Goal: Task Accomplishment & Management: Manage account settings

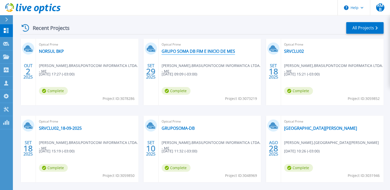
scroll to position [77, 0]
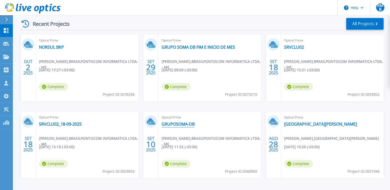
click at [187, 124] on link "GRUPOSOMA-DB" at bounding box center [177, 124] width 33 height 5
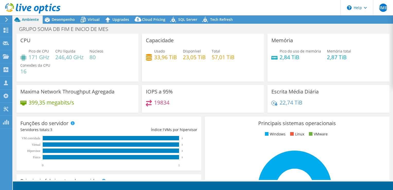
select select "USD"
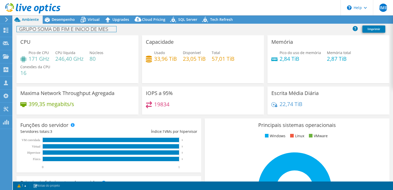
click at [108, 30] on h1 "GRUPO SOMA DB FIM E INICIO DE MES" at bounding box center [67, 29] width 100 height 6
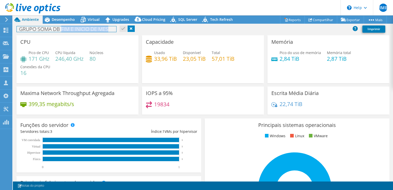
drag, startPoint x: 109, startPoint y: 30, endPoint x: 63, endPoint y: 31, distance: 46.6
click at [63, 31] on h1 "GRUPO SOMA DB FIM E INICIO DE MES" at bounding box center [67, 29] width 100 height 6
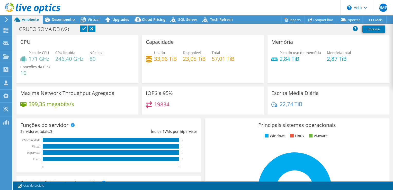
click at [84, 29] on link at bounding box center [83, 28] width 7 height 6
drag, startPoint x: 70, startPoint y: 30, endPoint x: 1, endPoint y: 27, distance: 69.3
click at [1, 27] on div "RMB Parceiro de Canal Rafael Marques Bourgui rmarques@brpc.com.br BRASILPONTOCO…" at bounding box center [196, 95] width 393 height 190
click at [63, 28] on h1 "GRUPO SOMA DB (v2)" at bounding box center [47, 29] width 60 height 6
drag, startPoint x: 72, startPoint y: 30, endPoint x: 11, endPoint y: 26, distance: 61.1
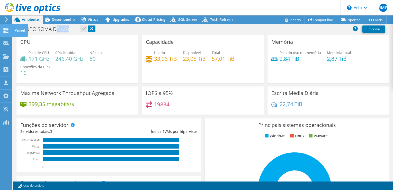
click at [11, 26] on div "RMB Parceiro de Canal Rafael Marques Bourgui rmarques@brpc.com.br BRASILPONTOCO…" at bounding box center [196, 95] width 393 height 190
click at [69, 28] on h1 "GRUPO SOMA DB (v2)" at bounding box center [47, 29] width 60 height 6
drag, startPoint x: 71, startPoint y: 29, endPoint x: 19, endPoint y: 28, distance: 52.5
click at [19, 28] on h1 "GRUPO SOMA DB (v2)" at bounding box center [47, 29] width 60 height 6
copy h1 "GRUPO SOMA DB (v2)"
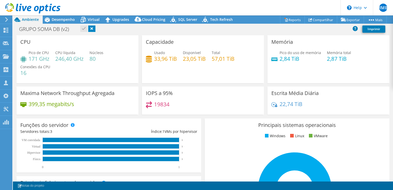
click at [89, 39] on div "CPU Pico de CPU 171 GHz CPU líquida 246,40 GHz Núcleos 80 Conexões da CPU 16" at bounding box center [77, 59] width 122 height 48
click at [66, 18] on span "Desempenho" at bounding box center [63, 19] width 23 height 5
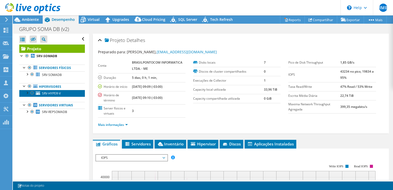
click at [60, 90] on link "SRV-HYPER-V" at bounding box center [52, 93] width 66 height 7
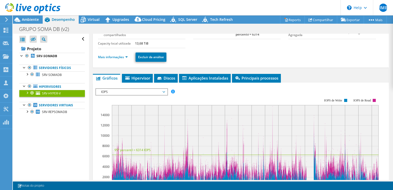
scroll to position [51, 0]
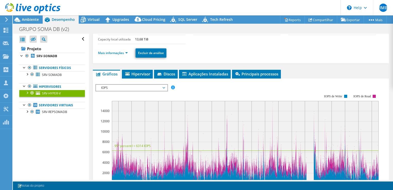
click at [146, 88] on span "IOPS" at bounding box center [132, 88] width 66 height 6
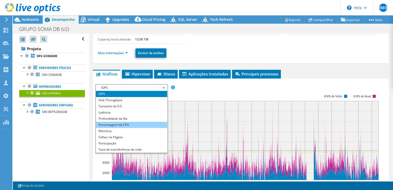
click at [144, 122] on li "Porcentagem da CPU" at bounding box center [131, 125] width 71 height 6
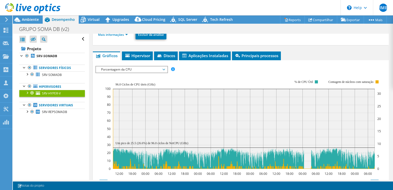
scroll to position [77, 0]
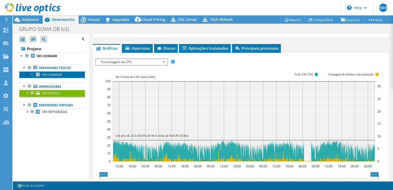
click at [56, 76] on span "SRV-SOMADB" at bounding box center [52, 75] width 20 height 4
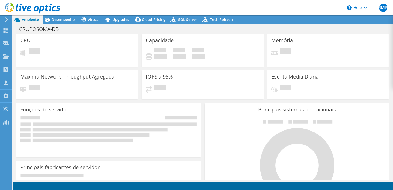
select select "USD"
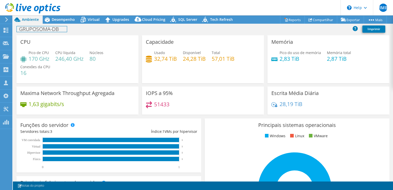
click at [47, 29] on h1 "GRUPOSOMA-DB" at bounding box center [42, 29] width 50 height 6
click at [64, 30] on h1 "GRUPOSOMA-DB" at bounding box center [42, 29] width 50 height 6
drag, startPoint x: 63, startPoint y: 30, endPoint x: 20, endPoint y: 28, distance: 42.8
click at [20, 28] on h1 "GRUPOSOMA-DB" at bounding box center [42, 29] width 50 height 6
paste h1
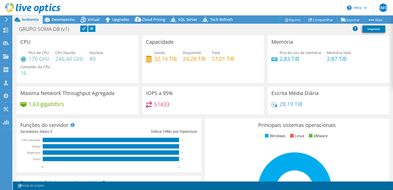
click at [84, 28] on link at bounding box center [83, 28] width 7 height 6
click at [188, 18] on span "SQL Server" at bounding box center [187, 19] width 19 height 5
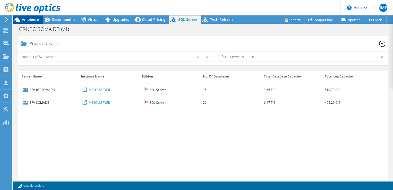
click at [30, 17] on span "Ambiente" at bounding box center [30, 19] width 17 height 5
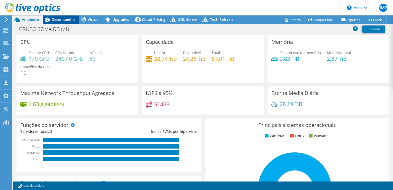
click at [70, 16] on div "Desempenho" at bounding box center [61, 19] width 36 height 8
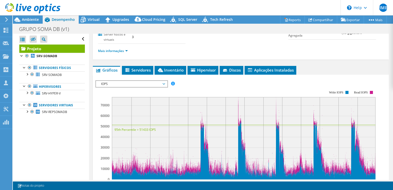
scroll to position [103, 0]
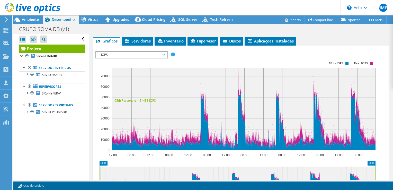
click at [134, 54] on span "IOPS" at bounding box center [132, 55] width 66 height 6
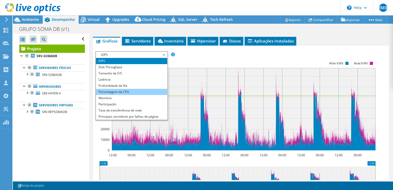
click at [136, 93] on li "Porcentagem da CPU" at bounding box center [131, 92] width 71 height 6
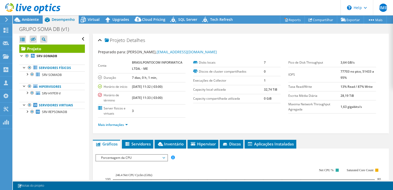
scroll to position [26, 0]
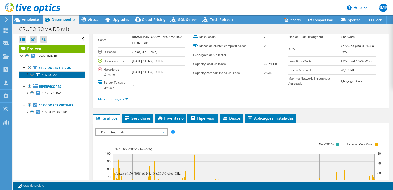
click at [73, 75] on link "SRV-SOMADB" at bounding box center [52, 74] width 66 height 7
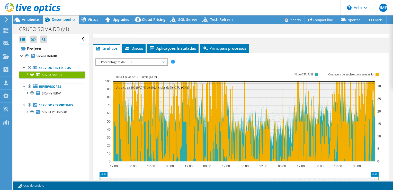
scroll to position [77, 0]
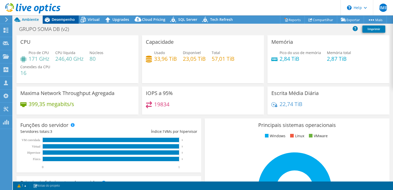
click at [64, 18] on span "Desempenho" at bounding box center [63, 19] width 23 height 5
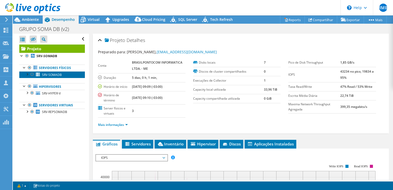
click at [50, 74] on span "SRV-SOMADB" at bounding box center [52, 75] width 20 height 4
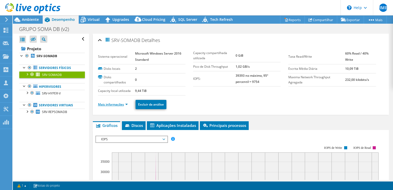
click at [117, 104] on link "Mais informações" at bounding box center [113, 104] width 30 height 4
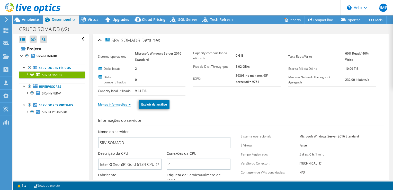
scroll to position [51, 0]
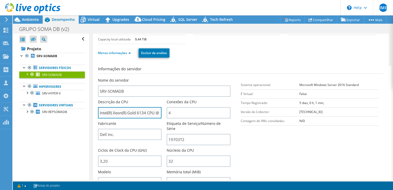
click at [142, 111] on input "Intel(R) Xeon(R) Gold 6134 CPU @ 3.20GHz" at bounding box center [130, 112] width 64 height 11
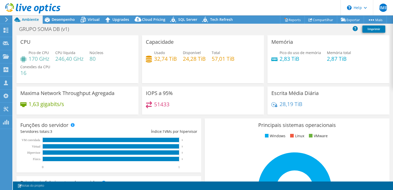
select select "USD"
